Goal: Task Accomplishment & Management: Manage account settings

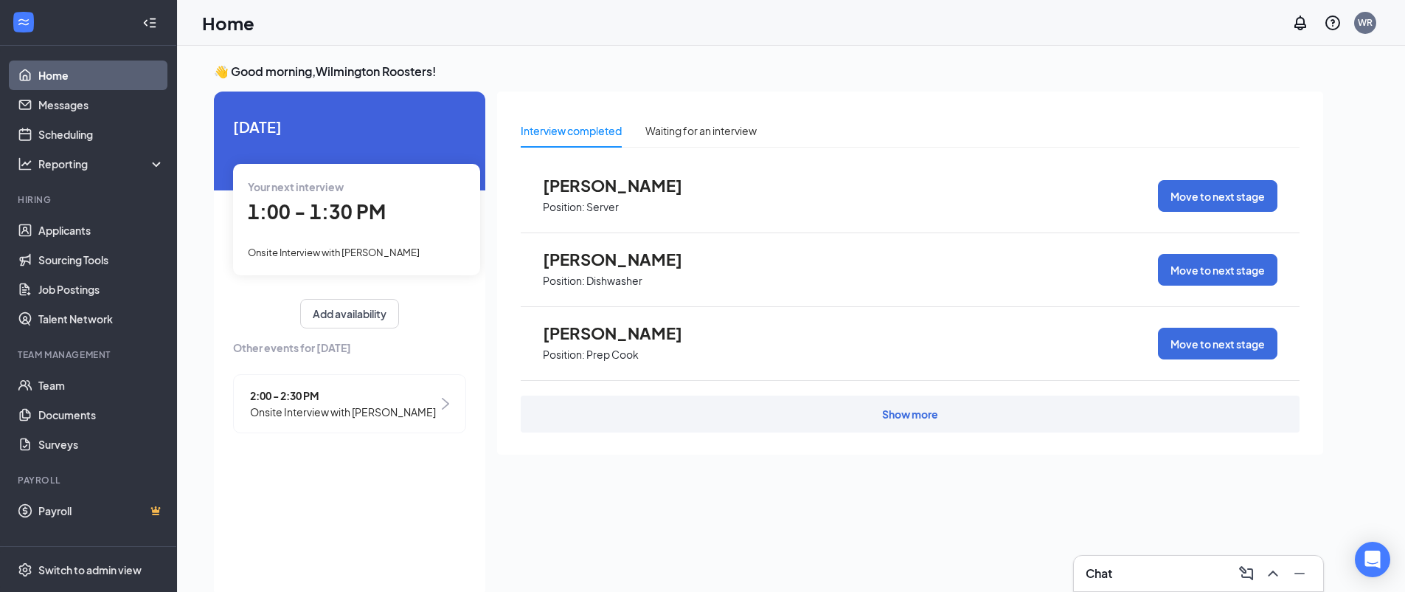
click at [404, 412] on span "Onsite Interview with [PERSON_NAME]" at bounding box center [343, 411] width 186 height 16
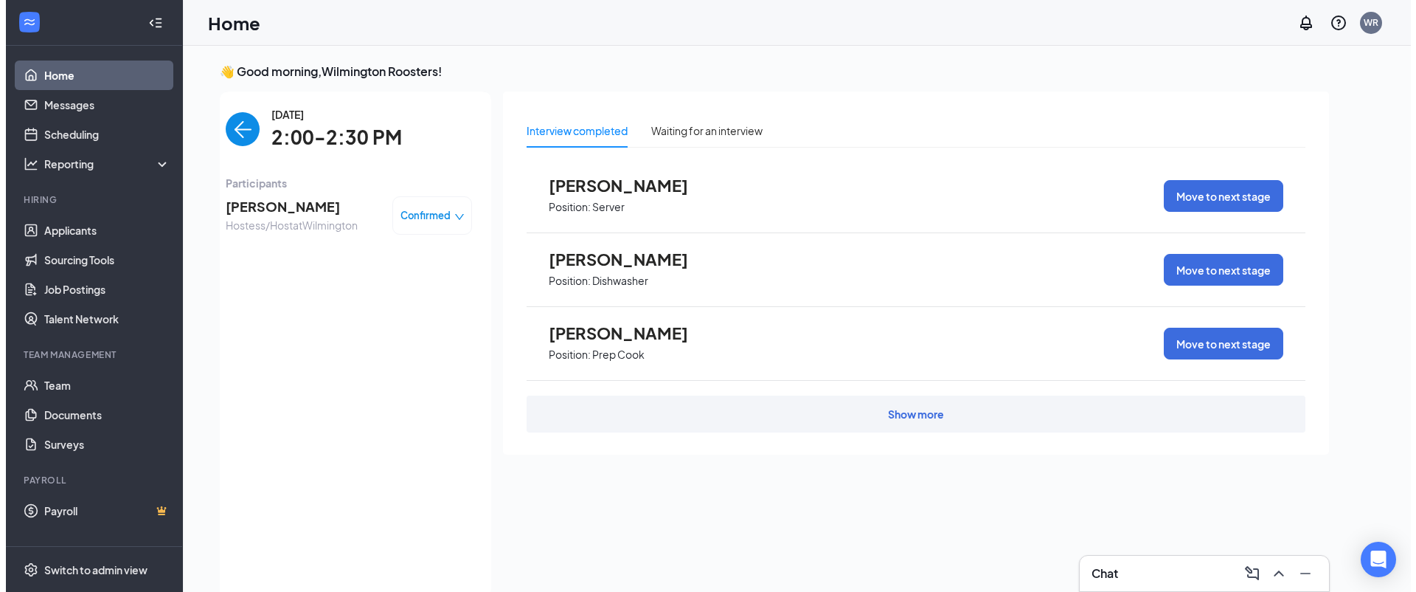
scroll to position [6, 0]
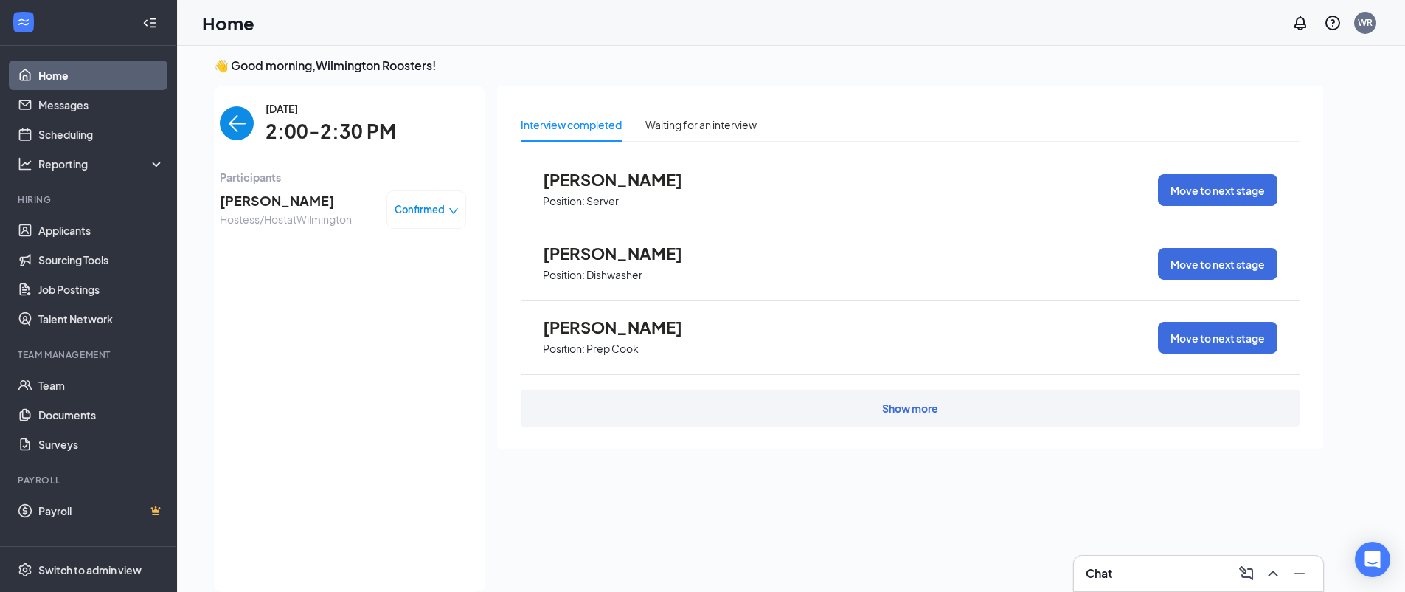
click at [311, 197] on span "Emily Nichols" at bounding box center [286, 200] width 132 height 21
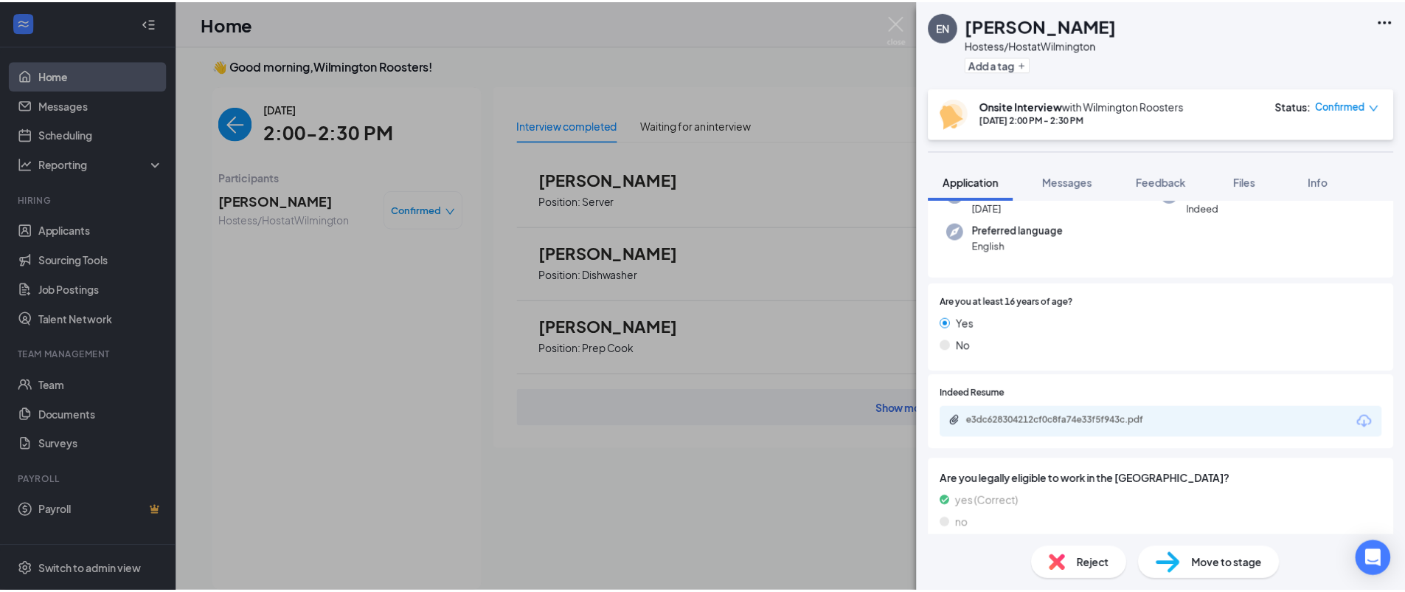
scroll to position [192, 0]
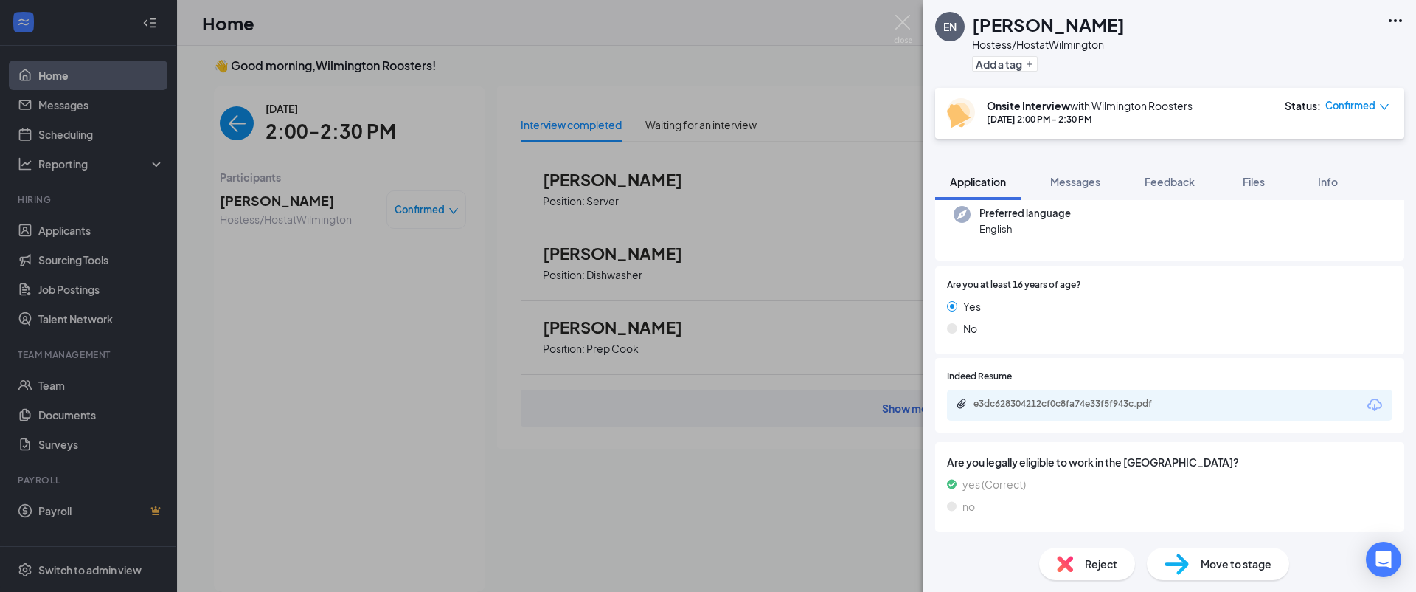
click at [296, 207] on div "EN Emily Nichols Hostess/Host at Wilmington Add a tag Onsite Interview with Wil…" at bounding box center [708, 296] width 1416 height 592
